Goal: Information Seeking & Learning: Check status

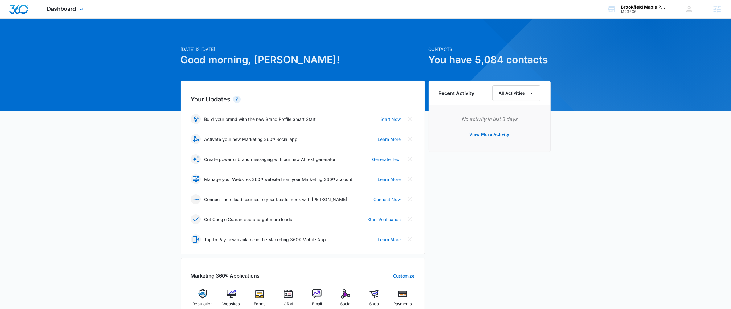
click at [65, 12] on div "Dashboard Apps Reputation Websites Forms CRM Email Social Shop Payments POS Con…" at bounding box center [66, 9] width 56 height 18
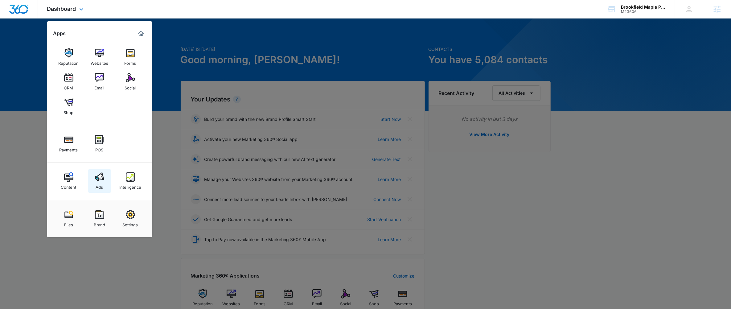
click at [93, 181] on link "Ads" at bounding box center [99, 180] width 23 height 23
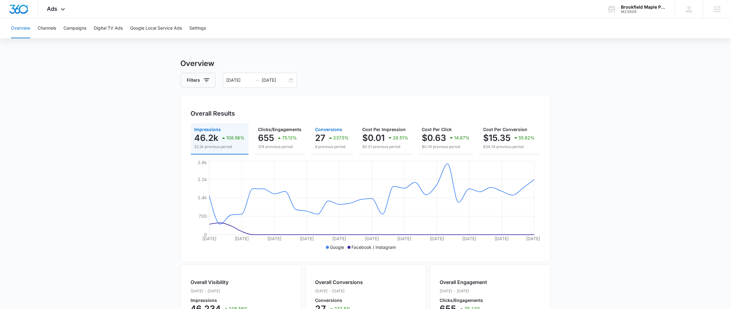
click at [331, 142] on div "237.5%" at bounding box center [338, 138] width 22 height 12
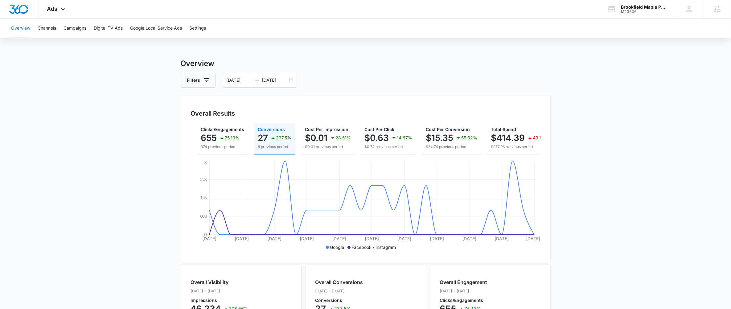
scroll to position [0, 68]
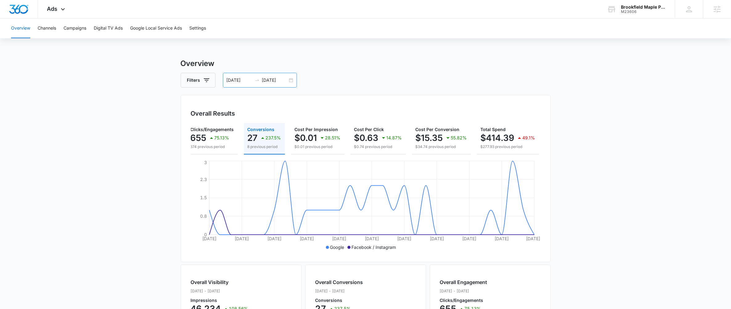
click at [255, 79] on icon "swap-right" at bounding box center [257, 80] width 5 height 5
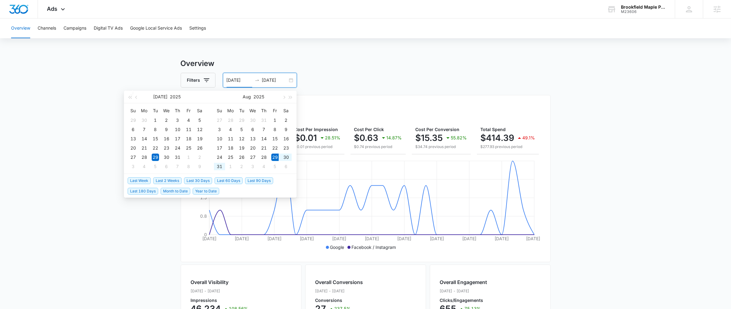
click at [140, 180] on span "Last Week" at bounding box center [139, 180] width 23 height 7
type input "[DATE]"
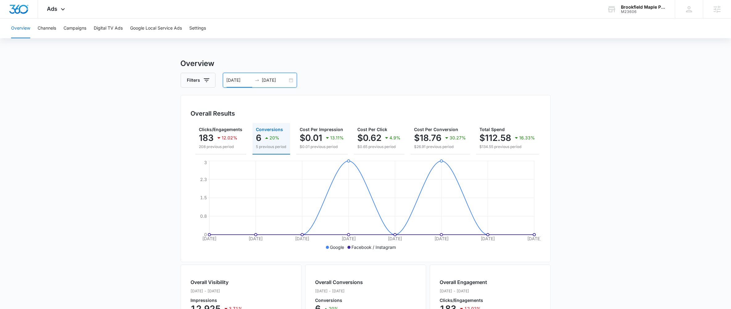
scroll to position [0, 0]
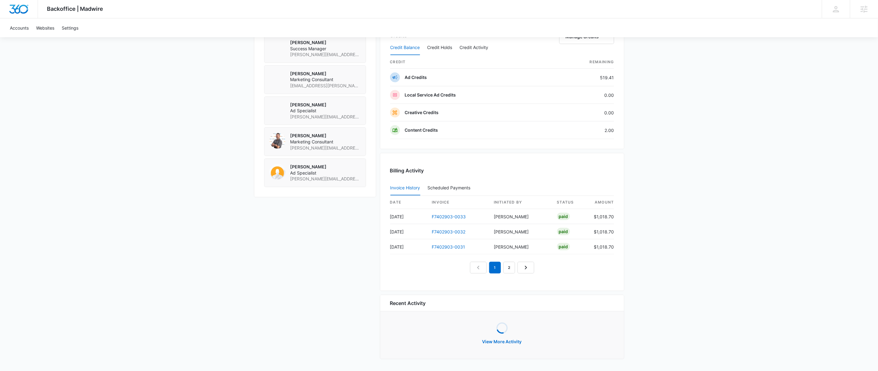
scroll to position [465, 0]
click at [528, 268] on icon "Next Page" at bounding box center [525, 268] width 7 height 7
click at [528, 268] on link "Next Page" at bounding box center [532, 269] width 17 height 12
click at [529, 268] on link "4" at bounding box center [523, 269] width 12 height 12
click at [542, 269] on link "Next Page" at bounding box center [547, 269] width 17 height 12
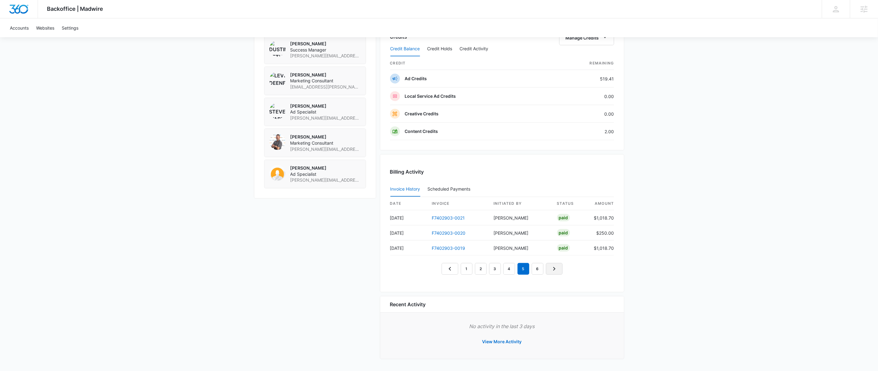
click at [559, 272] on link "Next Page" at bounding box center [554, 269] width 17 height 12
click at [441, 270] on icon "Previous Page" at bounding box center [442, 268] width 7 height 7
click at [558, 268] on icon "Next Page" at bounding box center [560, 268] width 7 height 7
click at [559, 268] on icon "Next Page" at bounding box center [560, 268] width 7 height 7
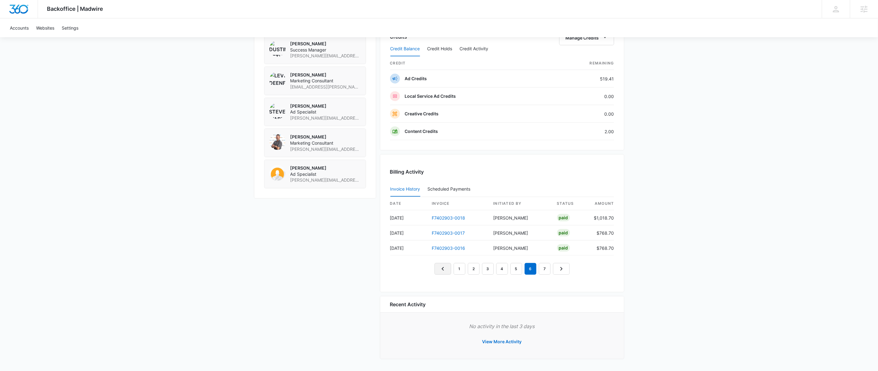
click at [444, 265] on icon "Previous Page" at bounding box center [442, 268] width 7 height 7
